Goal: Information Seeking & Learning: Learn about a topic

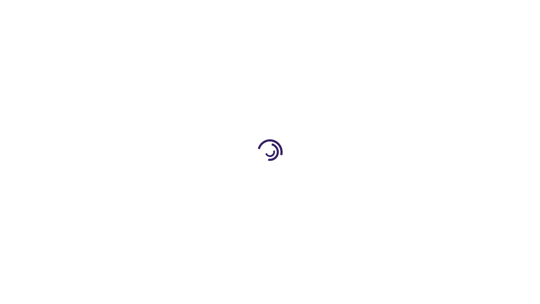
scroll to position [375, 0]
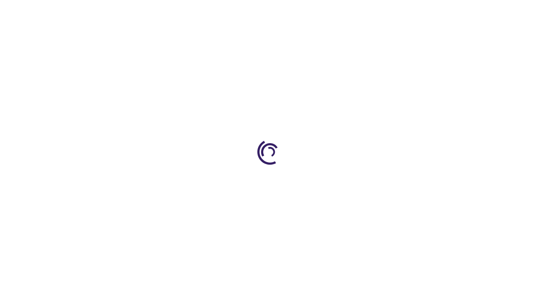
scroll to position [814, 0]
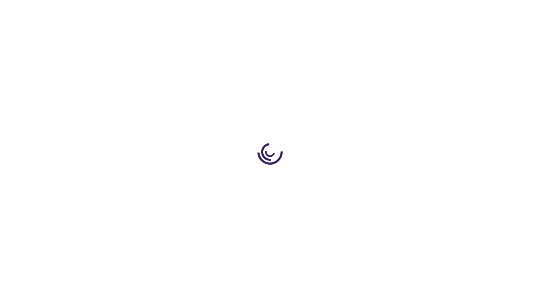
scroll to position [1234, 0]
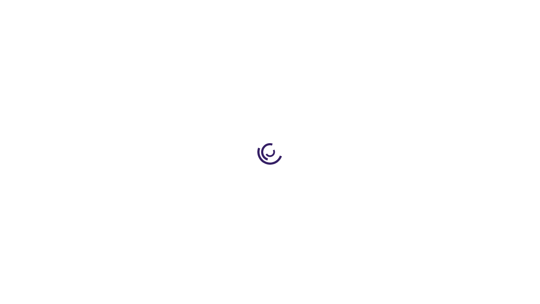
scroll to position [1188, 0]
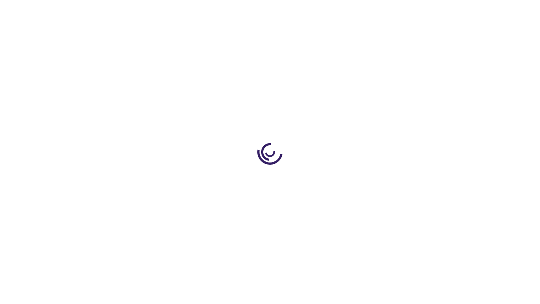
scroll to position [1188, 0]
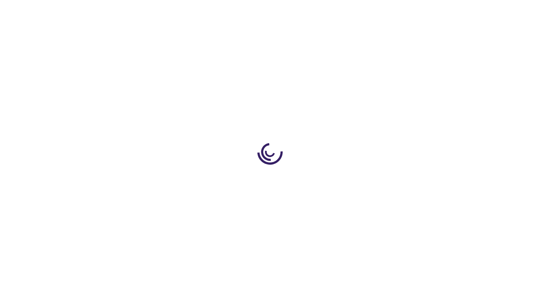
scroll to position [482, 0]
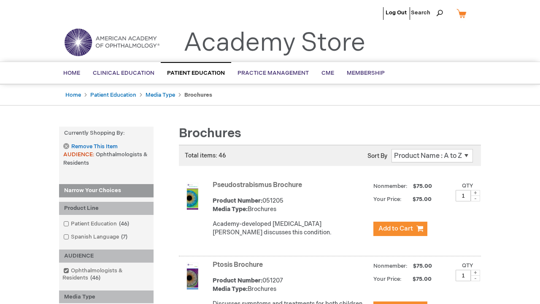
scroll to position [878, 0]
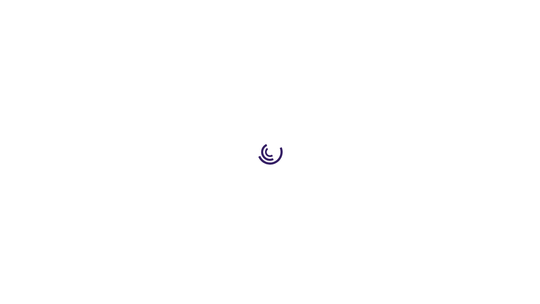
scroll to position [825, 0]
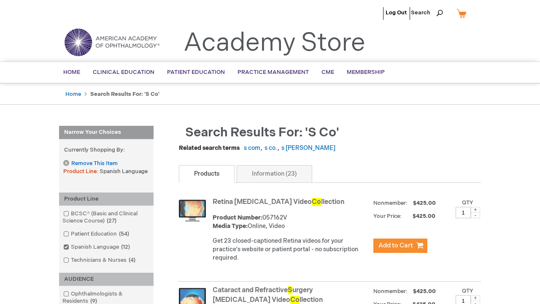
scroll to position [866, 0]
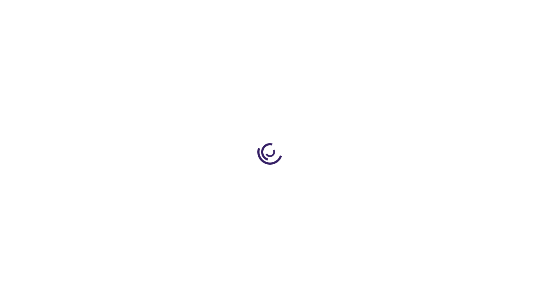
scroll to position [862, 0]
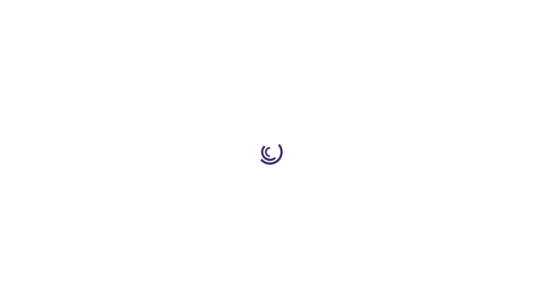
scroll to position [1254, 0]
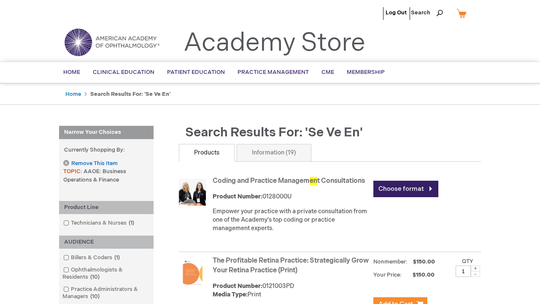
scroll to position [1164, 0]
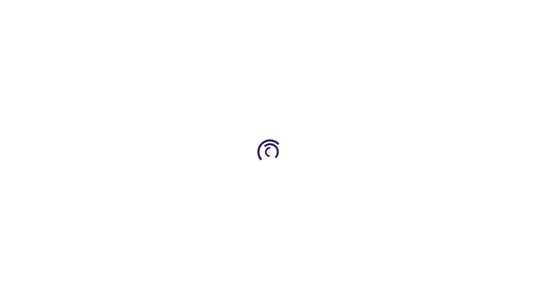
scroll to position [932, 0]
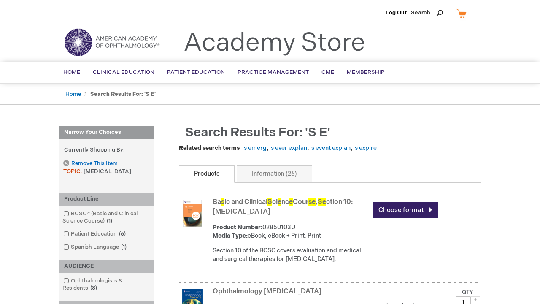
scroll to position [1783, 0]
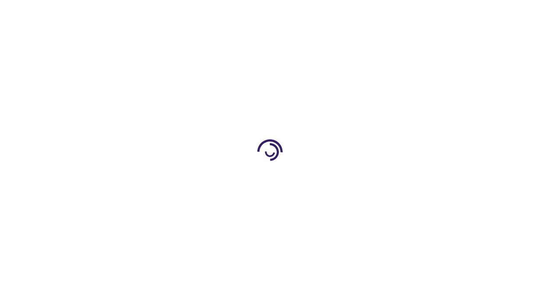
scroll to position [735, 0]
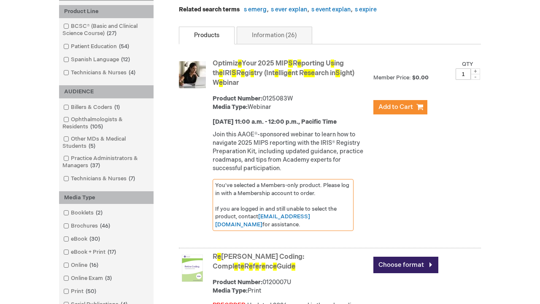
scroll to position [663, 0]
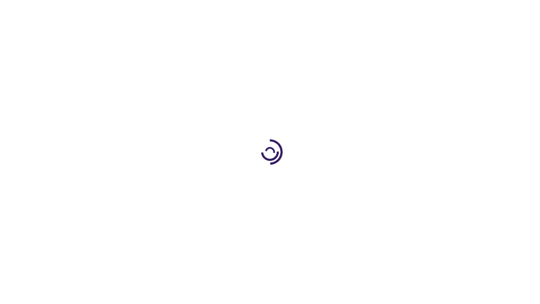
scroll to position [1011, 0]
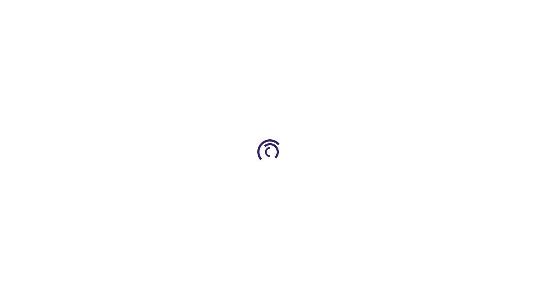
scroll to position [1215, 0]
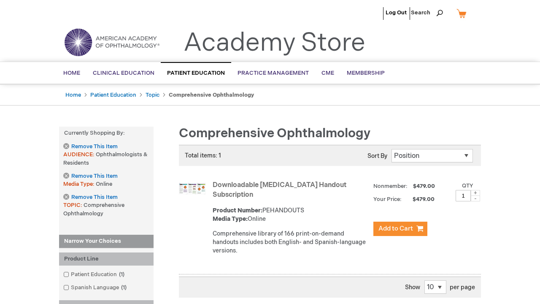
scroll to position [1075, 0]
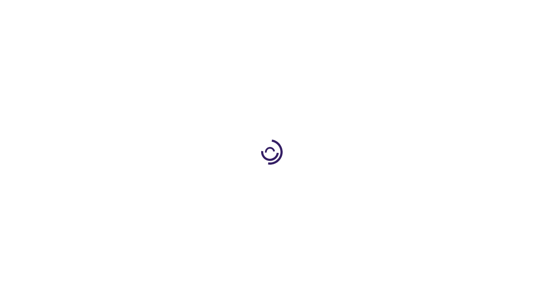
scroll to position [201, 0]
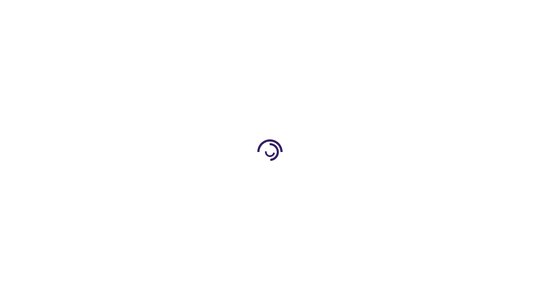
scroll to position [110, 0]
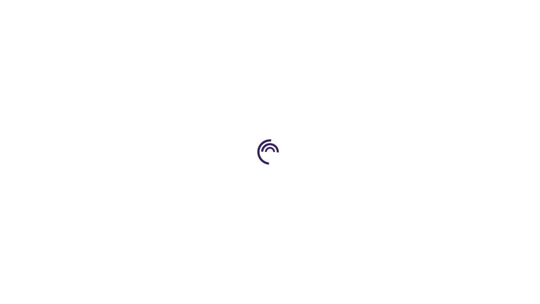
scroll to position [300, 0]
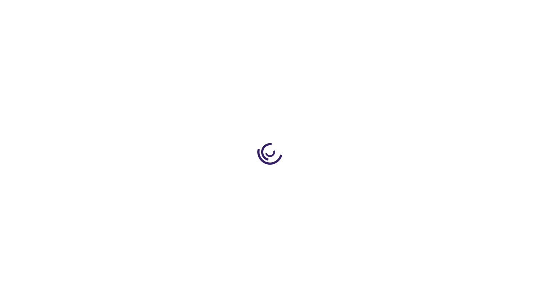
scroll to position [1132, 0]
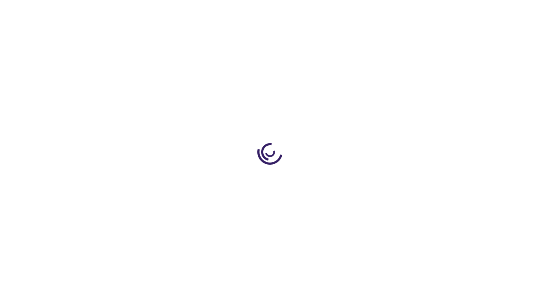
scroll to position [344, 0]
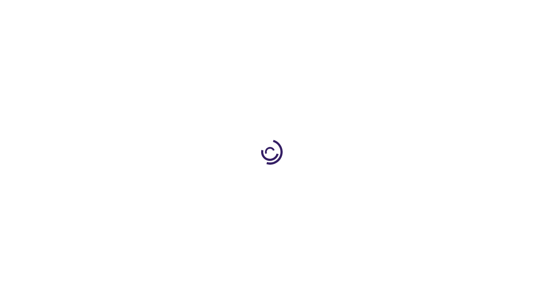
scroll to position [235, 0]
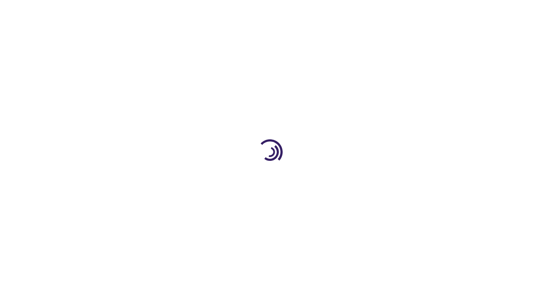
scroll to position [1113, 0]
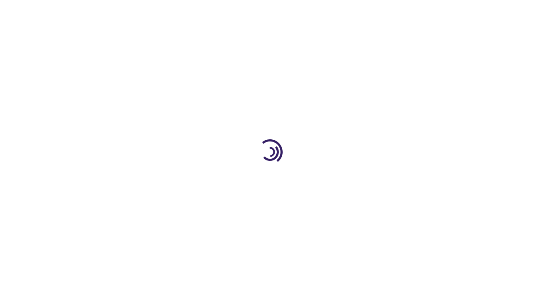
scroll to position [396, 0]
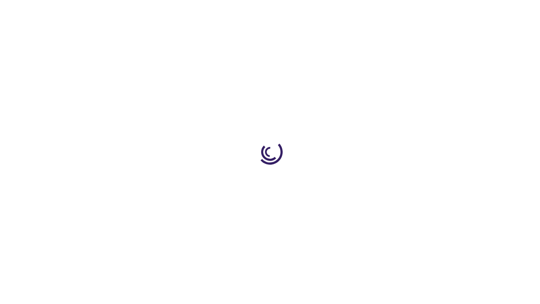
scroll to position [395, 0]
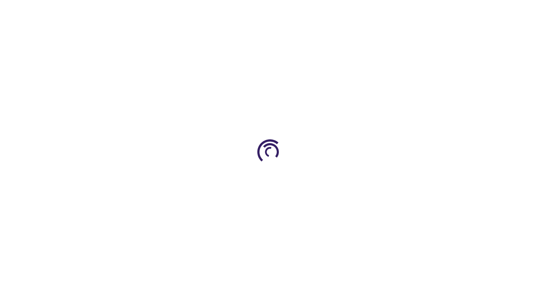
scroll to position [361, 0]
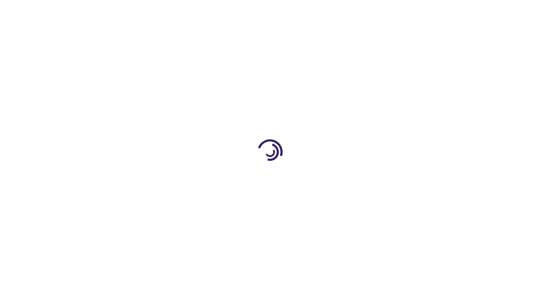
scroll to position [217, 0]
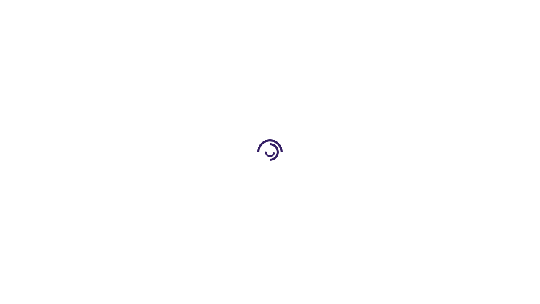
scroll to position [1850, 0]
